Goal: Navigation & Orientation: Find specific page/section

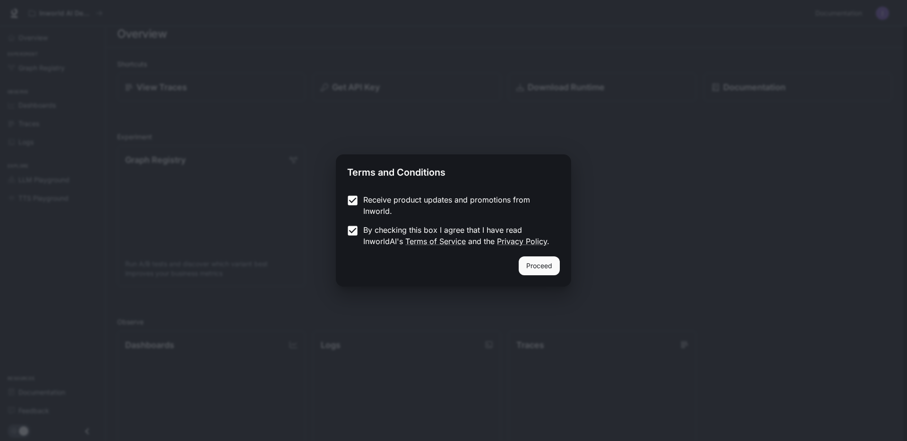
click at [527, 268] on button "Proceed" at bounding box center [539, 266] width 41 height 19
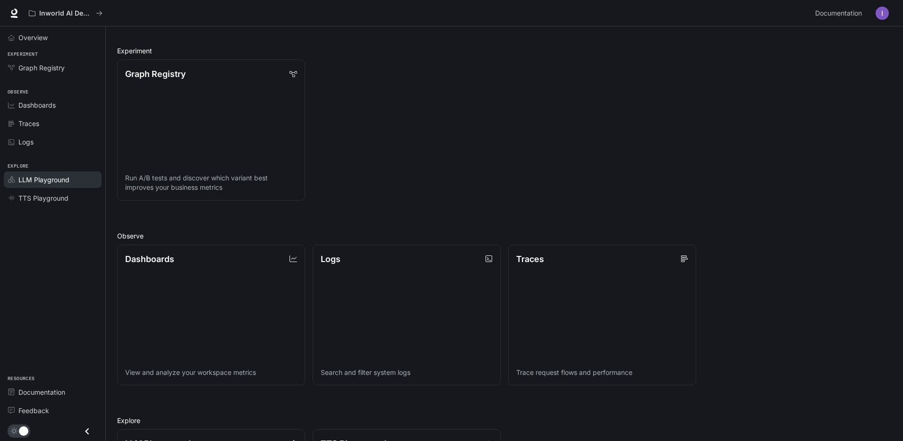
scroll to position [232, 0]
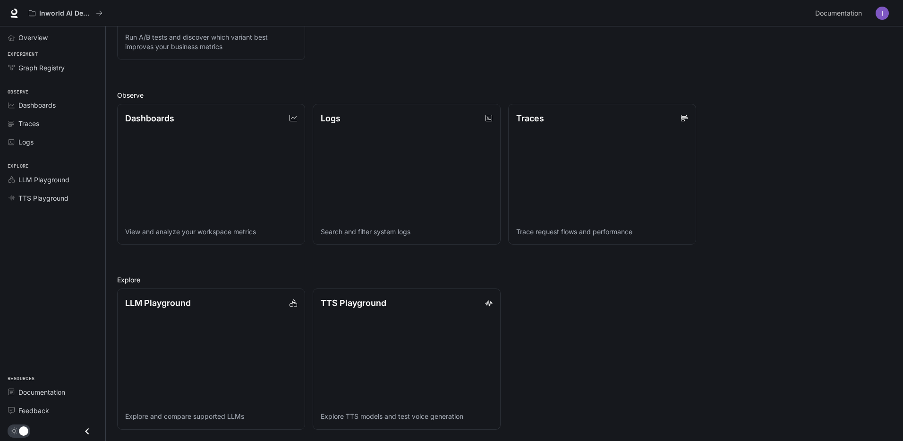
click at [54, 171] on li "LLM Playground" at bounding box center [52, 180] width 105 height 18
click at [54, 179] on span "LLM Playground" at bounding box center [43, 180] width 51 height 10
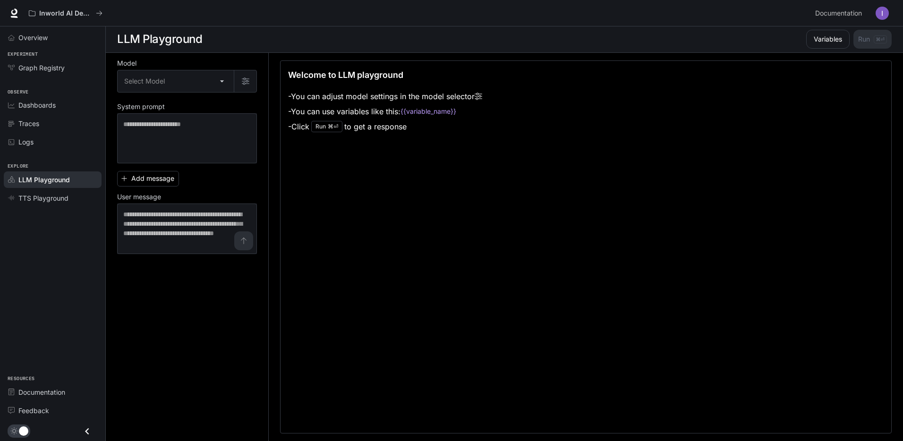
scroll to position [0, 0]
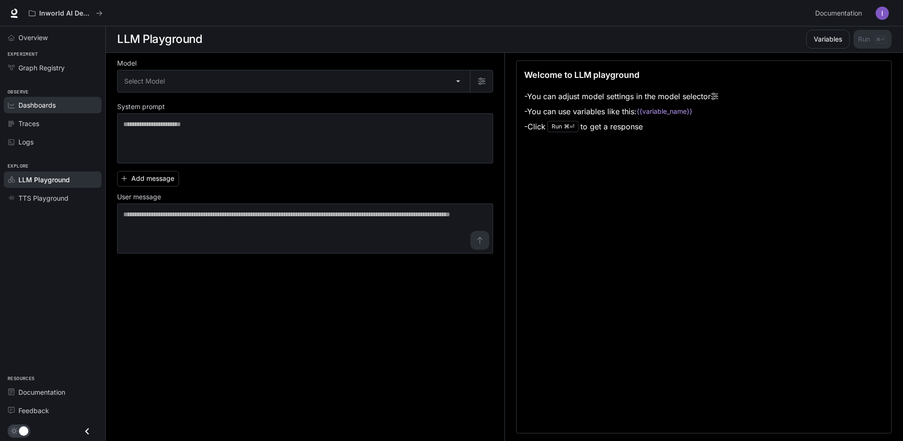
click at [61, 103] on div "Dashboards" at bounding box center [57, 105] width 79 height 10
